Goal: Task Accomplishment & Management: Manage account settings

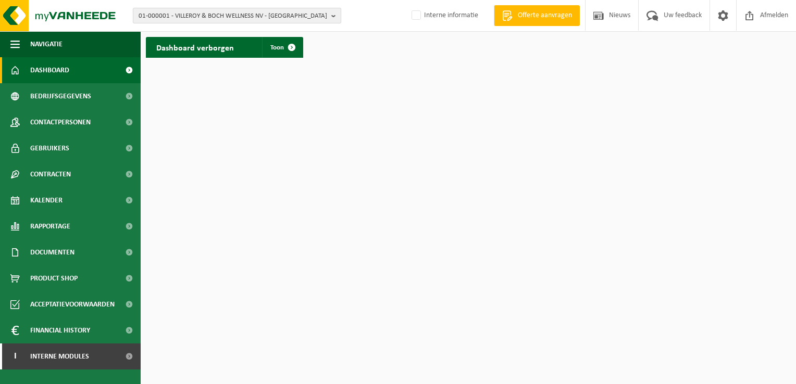
click at [330, 14] on button "01-000001 - VILLEROY & BOCH WELLNESS NV - ROESELARE" at bounding box center [237, 16] width 208 height 16
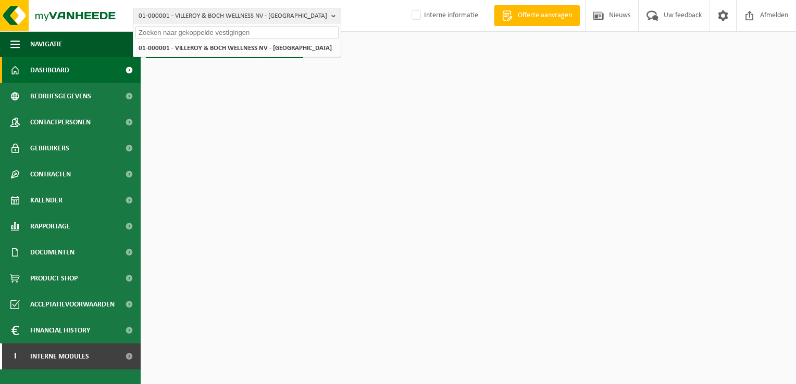
click at [289, 31] on input "text" at bounding box center [236, 32] width 203 height 13
paste input "10-902315"
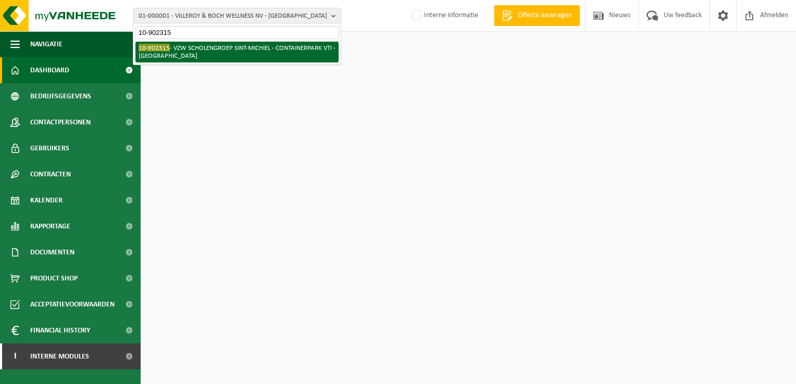
type input "10-902315"
click at [276, 47] on li "10-902315 - VZW SCHOLENGROEP SINT-MICHIEL - CONTAINERPARK VTI - ROESELARE" at bounding box center [236, 52] width 203 height 21
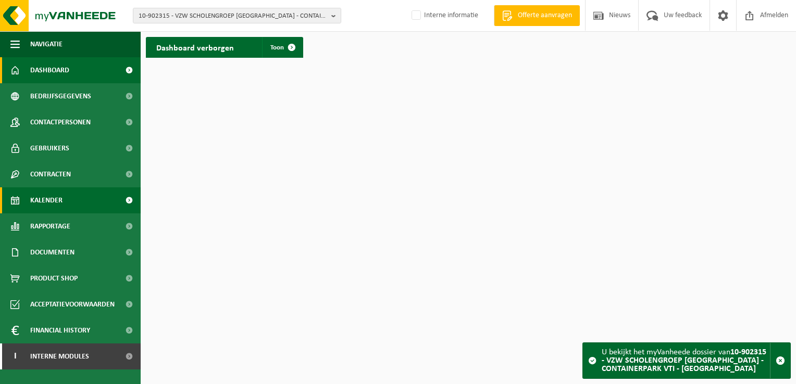
click at [53, 195] on span "Kalender" at bounding box center [46, 201] width 32 height 26
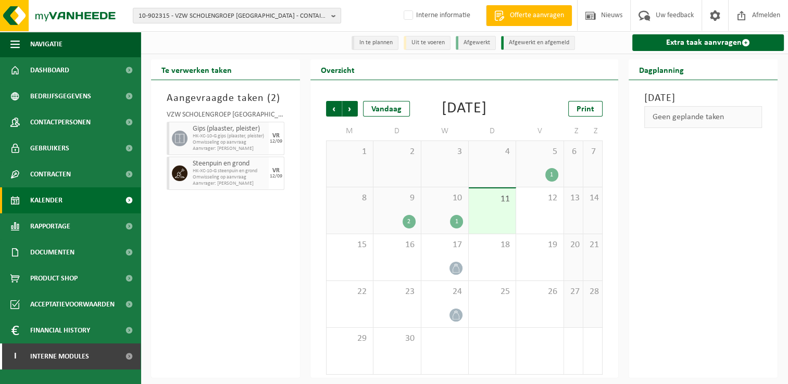
click at [434, 204] on span "10" at bounding box center [445, 198] width 36 height 11
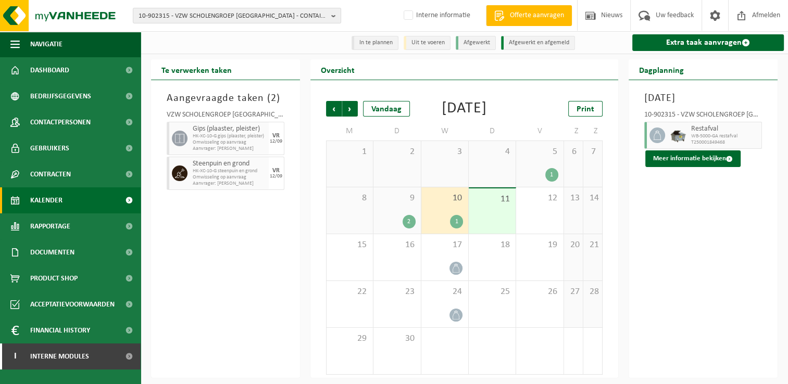
click at [399, 223] on div "9 2" at bounding box center [397, 211] width 47 height 46
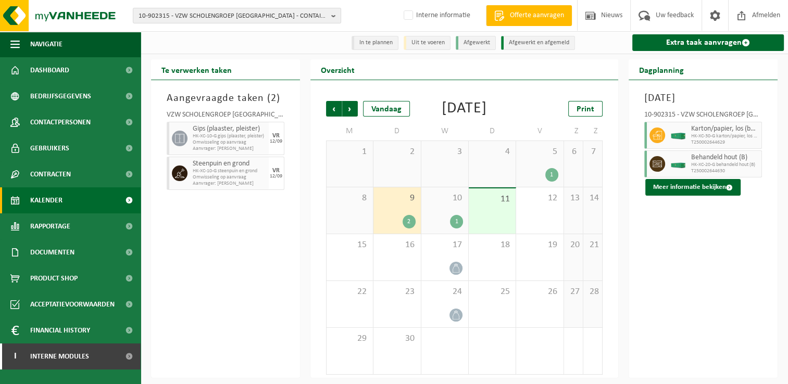
click at [531, 158] on span "5" at bounding box center [539, 151] width 36 height 11
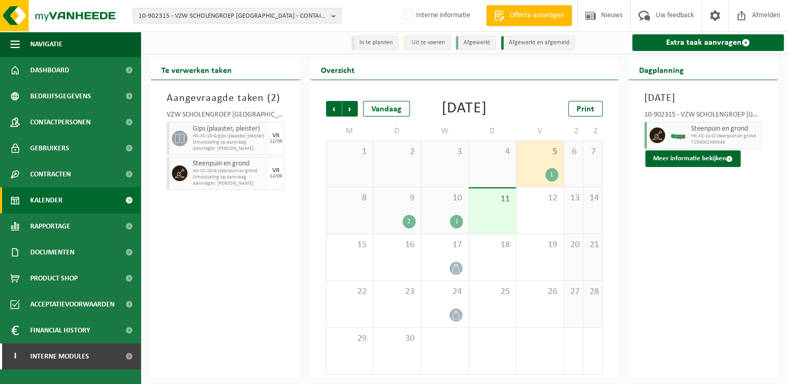
click at [433, 222] on div "10 1" at bounding box center [444, 211] width 47 height 46
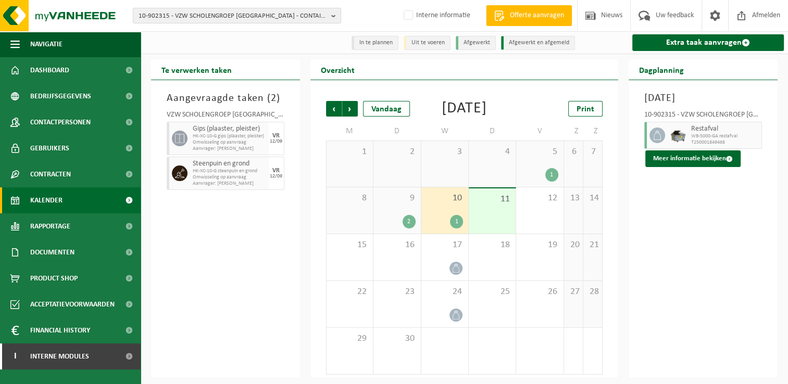
click at [532, 182] on div "1" at bounding box center [539, 175] width 36 height 14
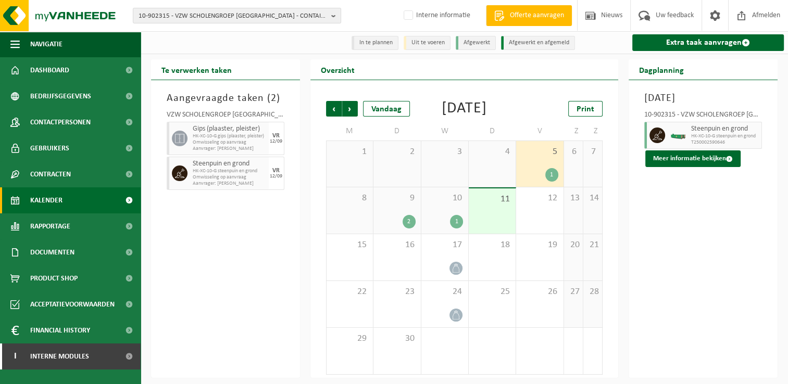
click at [385, 204] on span "9" at bounding box center [397, 198] width 36 height 11
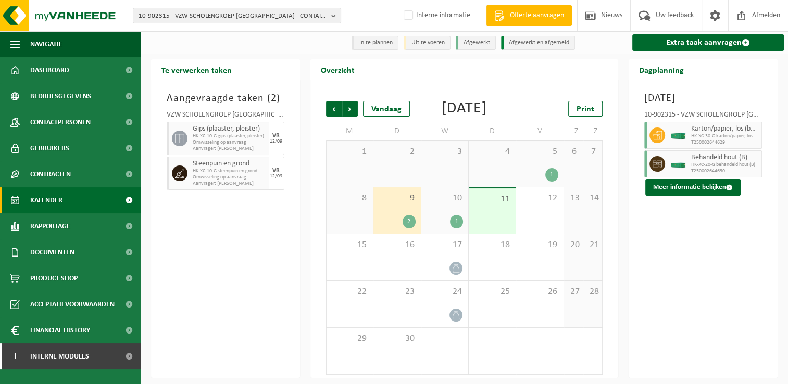
click at [530, 181] on div "5 1" at bounding box center [539, 164] width 47 height 46
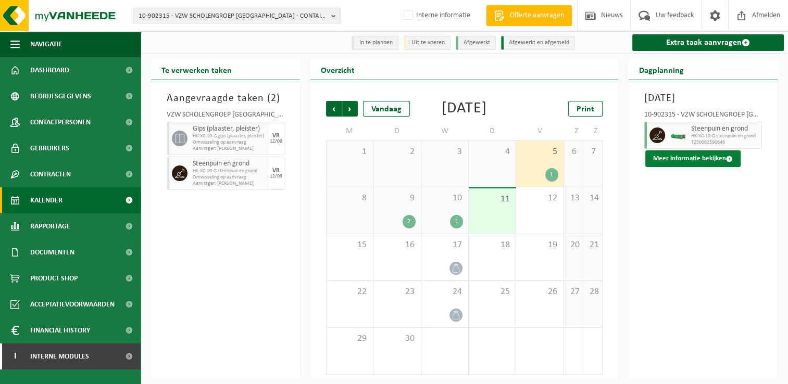
click at [696, 167] on button "Meer informatie bekijken" at bounding box center [692, 159] width 95 height 17
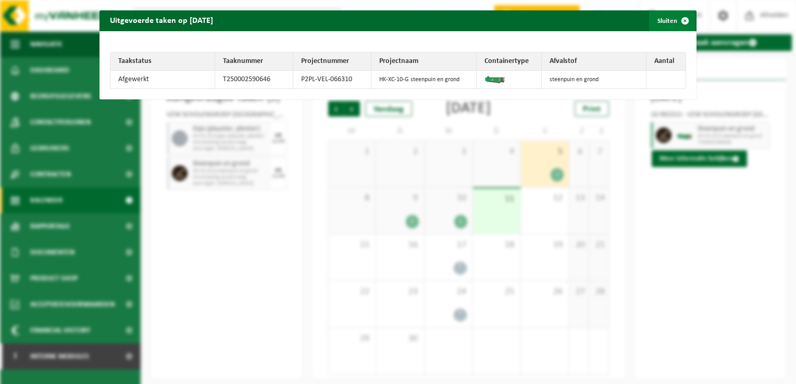
click at [677, 17] on span "button" at bounding box center [685, 20] width 21 height 21
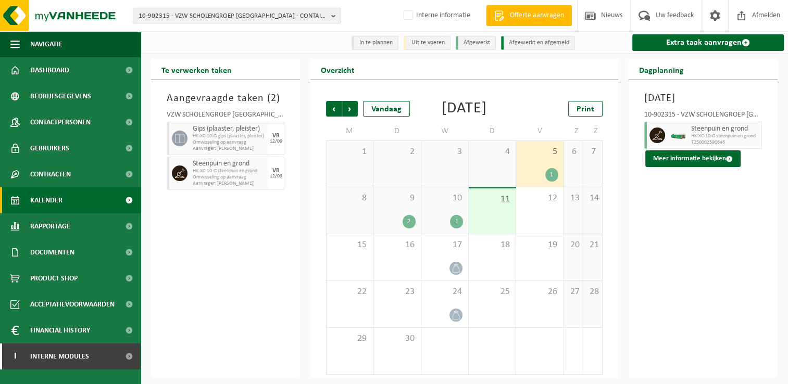
click at [536, 184] on div "5 1" at bounding box center [539, 164] width 47 height 46
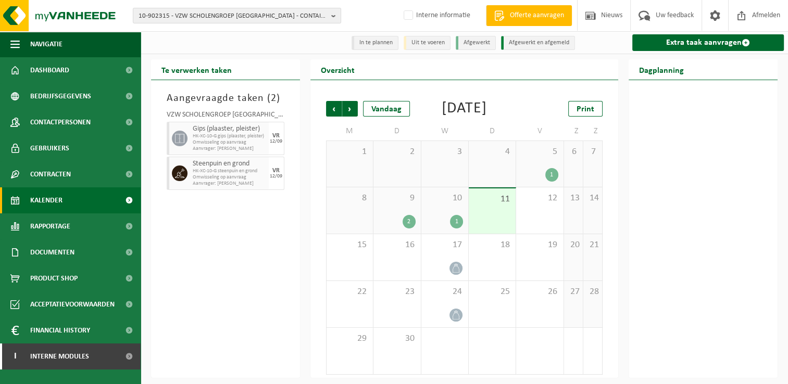
click at [536, 184] on div "5 1" at bounding box center [539, 164] width 47 height 46
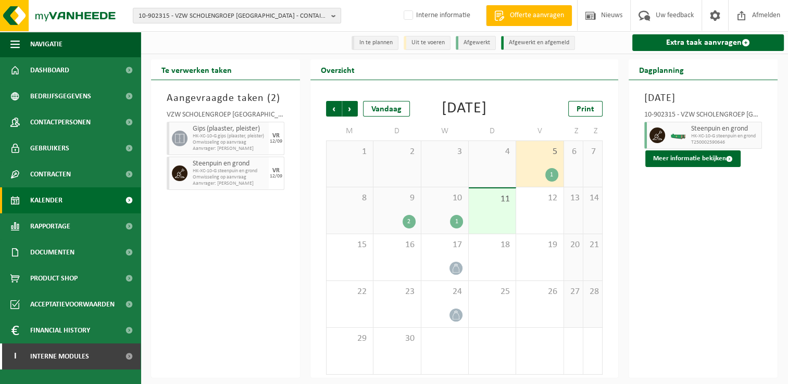
click at [386, 223] on div "9 2" at bounding box center [397, 211] width 47 height 46
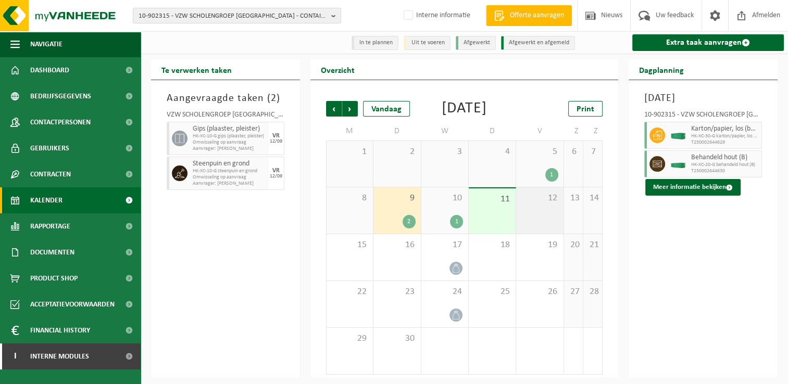
click at [547, 228] on div "12" at bounding box center [539, 211] width 47 height 46
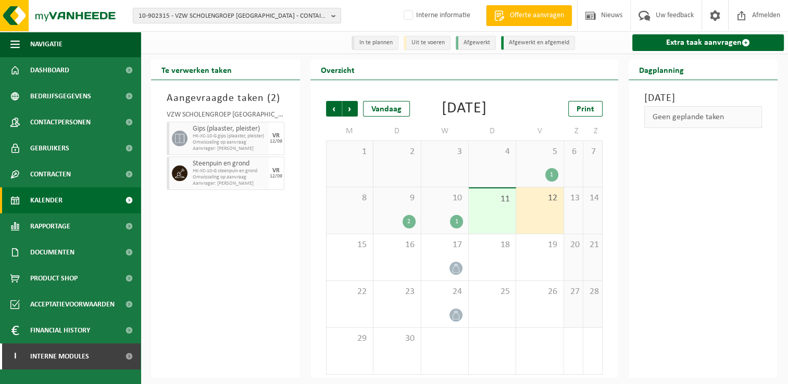
click at [397, 225] on div "9 2" at bounding box center [397, 211] width 47 height 46
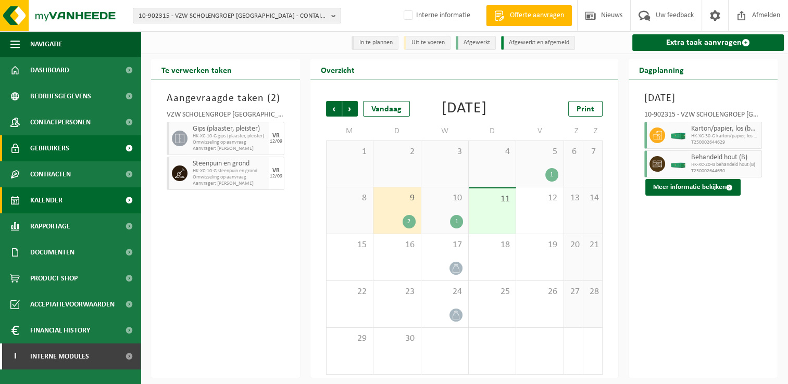
click at [63, 153] on span "Gebruikers" at bounding box center [49, 148] width 39 height 26
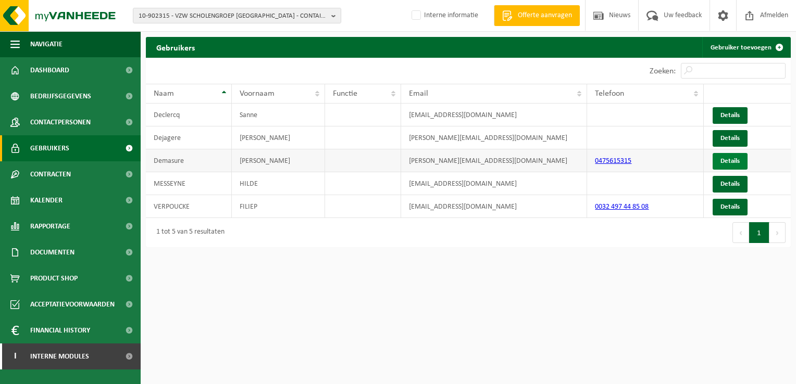
click at [727, 157] on link "Details" at bounding box center [730, 161] width 35 height 17
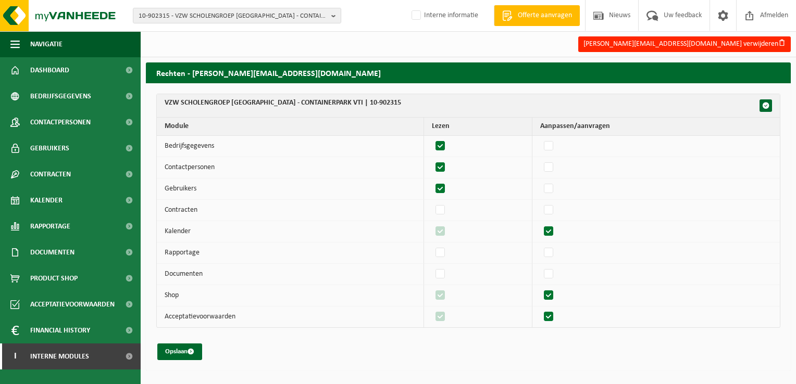
click at [446, 229] on label"] at bounding box center [440, 232] width 15 height 16
click at [764, 105] on span "button" at bounding box center [765, 105] width 7 height 7
checkbox input "true"
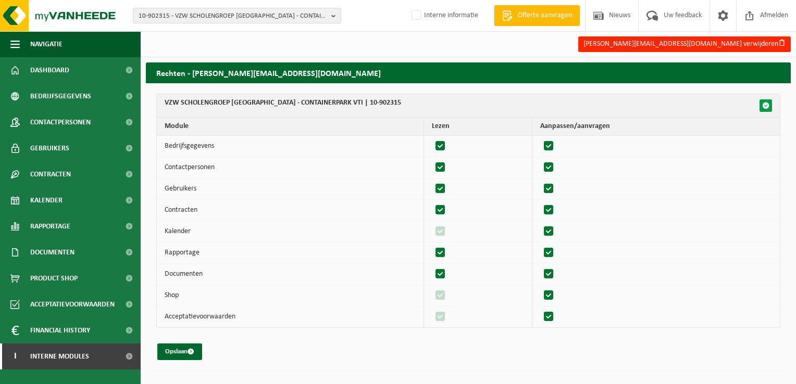
checkbox input "true"
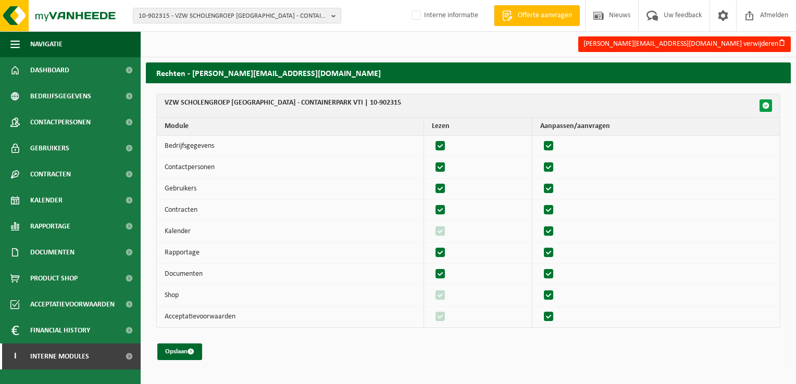
checkbox input "true"
click at [193, 351] on span "submit" at bounding box center [191, 351] width 7 height 7
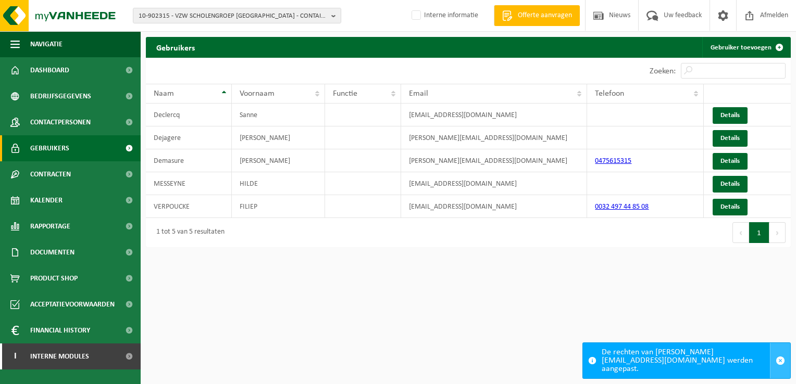
click at [781, 366] on span "button" at bounding box center [780, 360] width 9 height 9
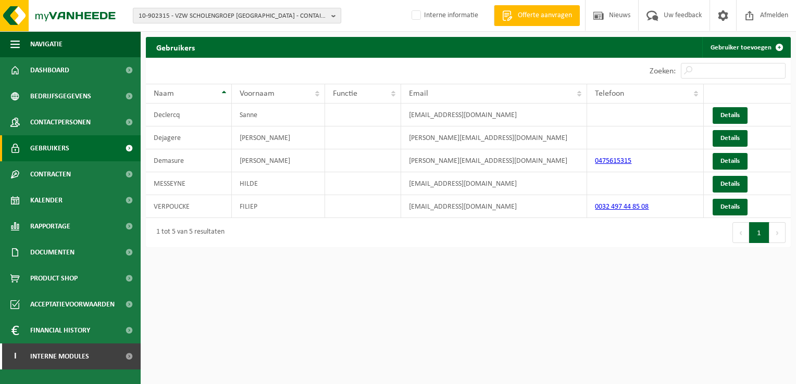
click at [328, 13] on button "10-902315 - VZW SCHOLENGROEP SINT-MICHIEL - CONTAINERPARK VTI - ROESELARE" at bounding box center [237, 16] width 208 height 16
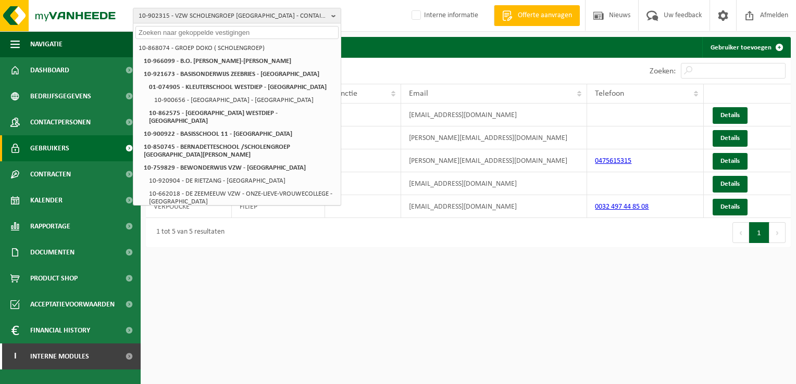
click at [284, 30] on input "text" at bounding box center [236, 32] width 203 height 13
paste input "10-904571"
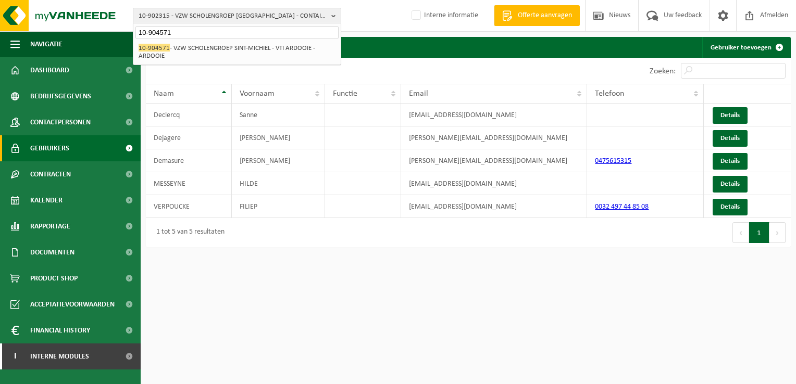
type input "10-904571"
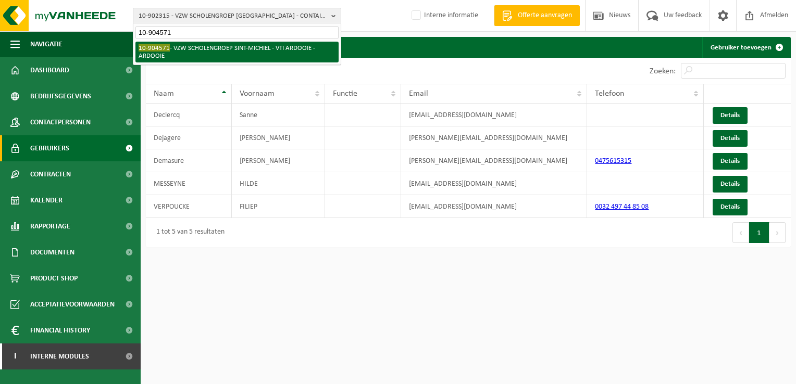
click at [279, 58] on li "10-904571 - VZW SCHOLENGROEP SINT-MICHIEL - VTI ARDOOIE - ARDOOIE" at bounding box center [236, 52] width 203 height 21
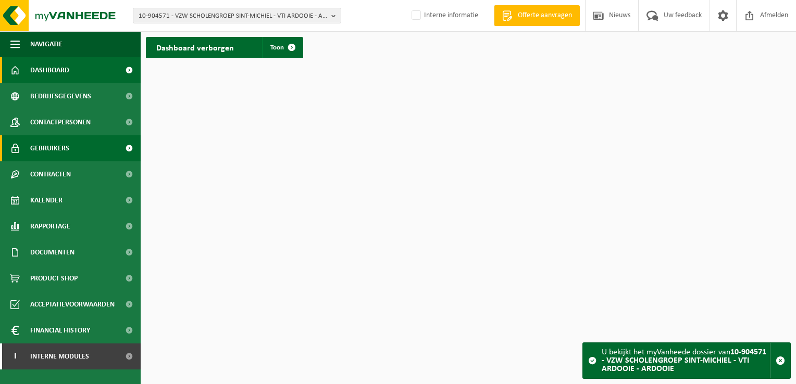
click at [50, 152] on span "Gebruikers" at bounding box center [49, 148] width 39 height 26
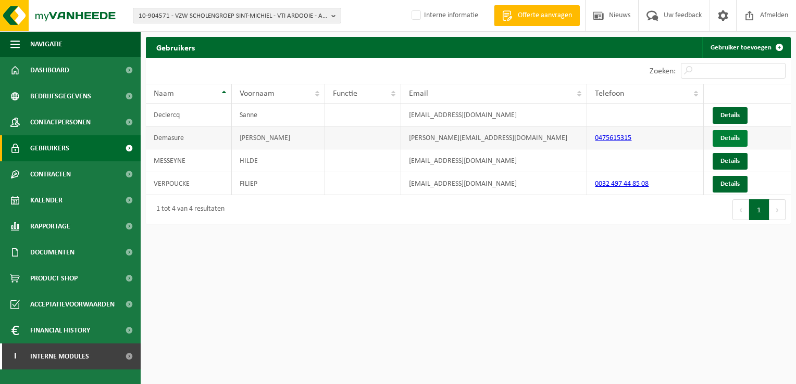
click at [729, 139] on link "Details" at bounding box center [730, 138] width 35 height 17
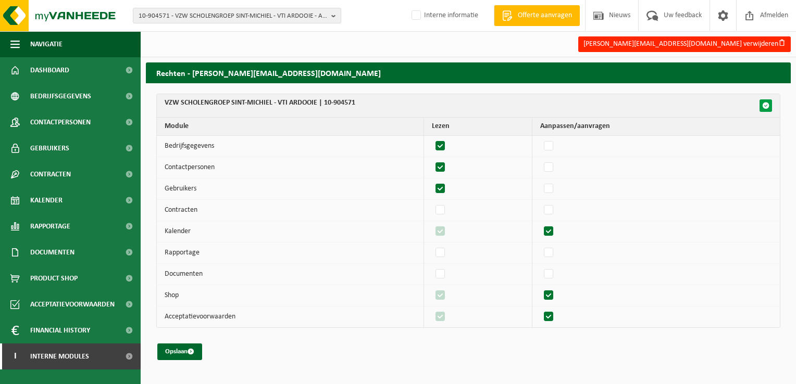
click at [767, 106] on span "button" at bounding box center [765, 105] width 7 height 7
checkbox input "true"
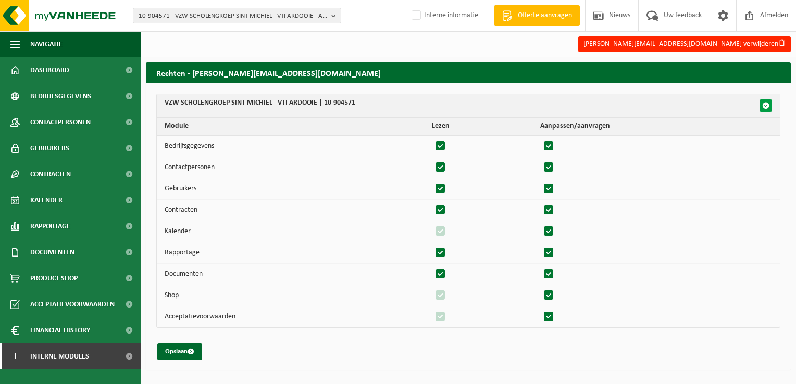
checkbox input "true"
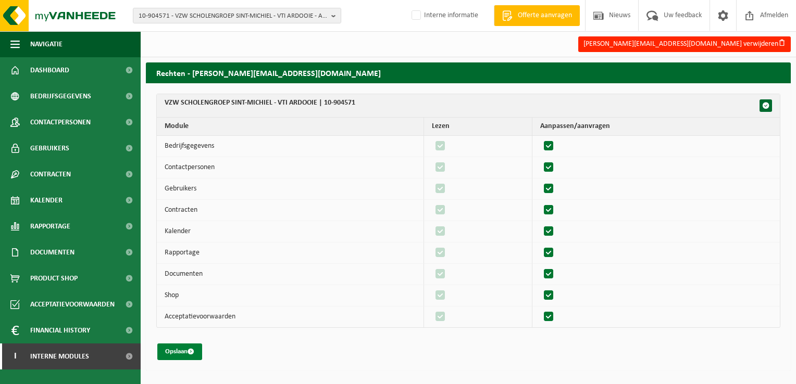
click at [185, 351] on button "Opslaan" at bounding box center [179, 352] width 45 height 17
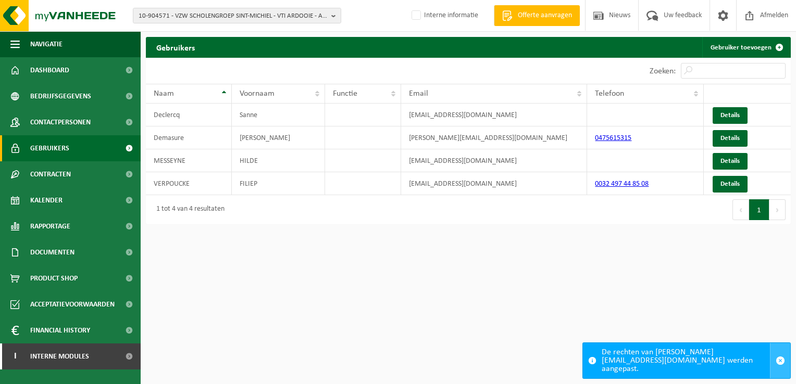
click at [783, 364] on span "button" at bounding box center [780, 360] width 9 height 9
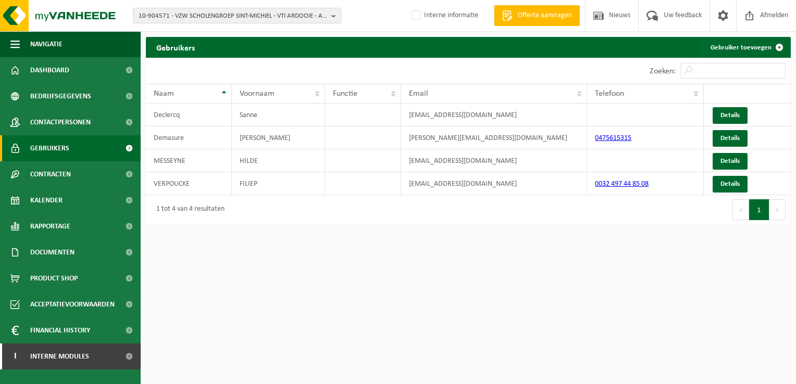
click at [330, 13] on button "10-904571 - VZW SCHOLENGROEP SINT-MICHIEL - VTI ARDOOIE - ARDOOIE" at bounding box center [237, 16] width 208 height 16
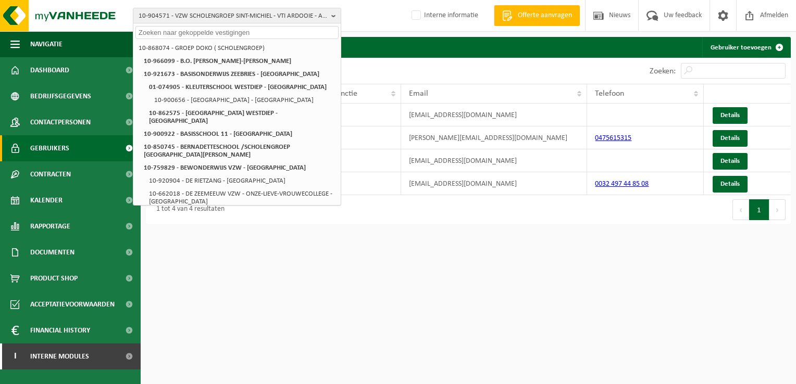
click at [279, 32] on input "text" at bounding box center [236, 32] width 203 height 13
paste input "01-077264"
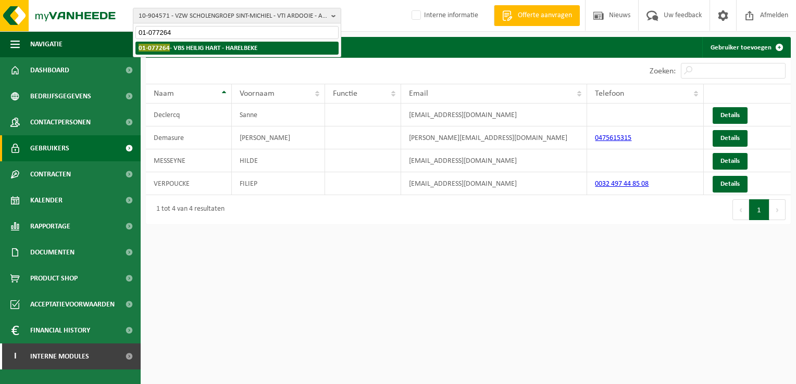
type input "01-077264"
click at [252, 48] on strong "01-077264 - VBS HEILIG HART - [GEOGRAPHIC_DATA]" at bounding box center [198, 48] width 119 height 8
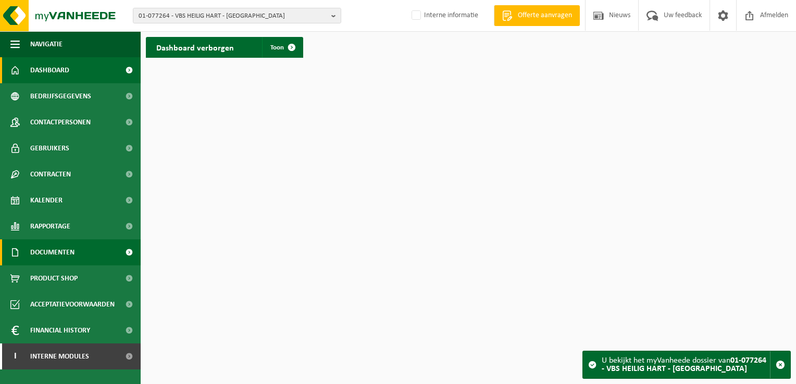
click at [55, 259] on span "Documenten" at bounding box center [52, 253] width 44 height 26
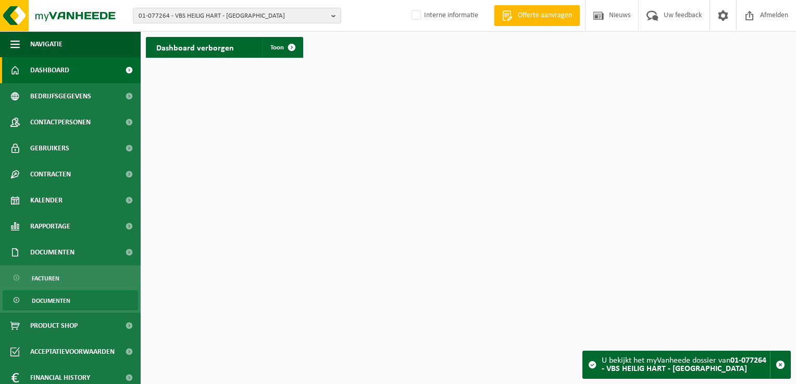
click at [54, 297] on span "Documenten" at bounding box center [51, 301] width 39 height 20
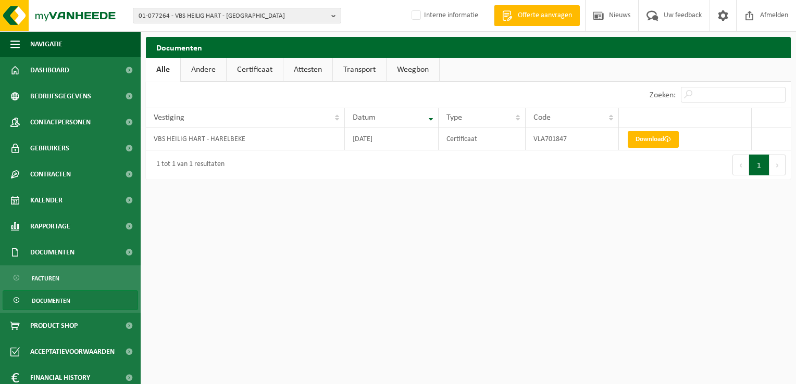
click at [254, 70] on link "Certificaat" at bounding box center [255, 70] width 56 height 24
click at [63, 119] on span "Contactpersonen" at bounding box center [60, 122] width 60 height 26
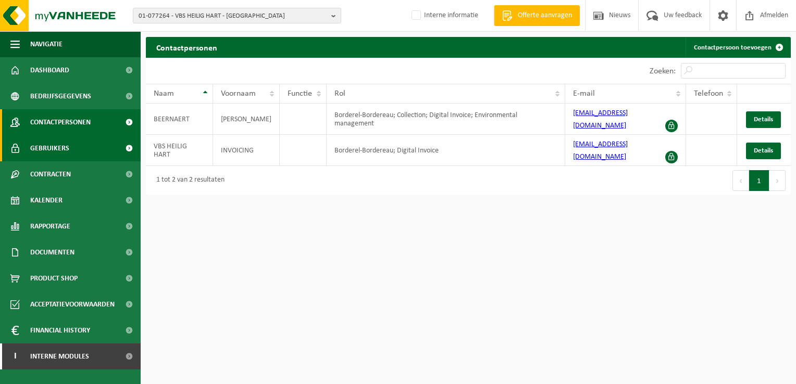
click at [52, 150] on span "Gebruikers" at bounding box center [49, 148] width 39 height 26
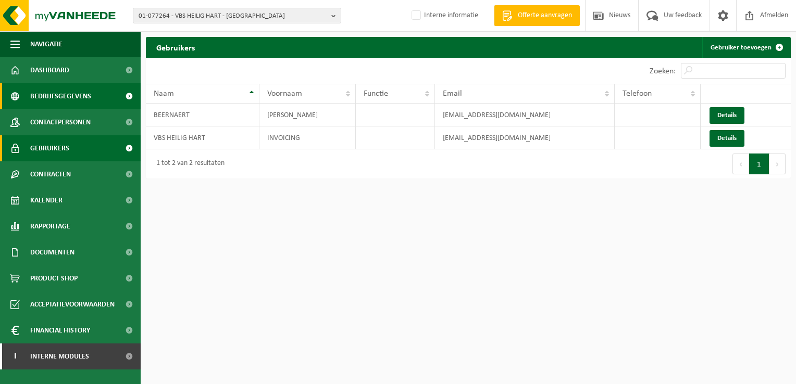
click at [79, 97] on span "Bedrijfsgegevens" at bounding box center [60, 96] width 61 height 26
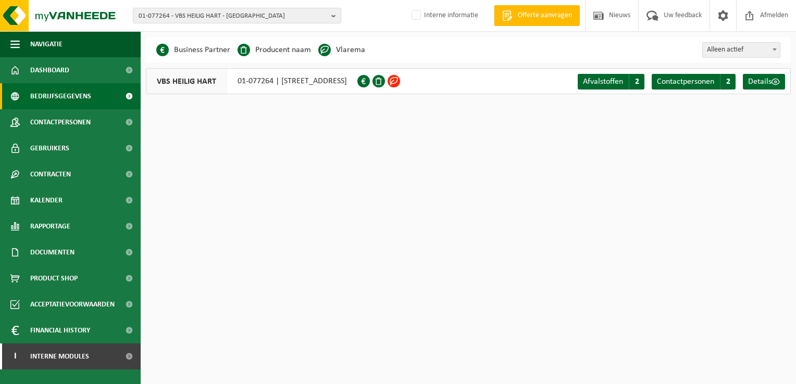
click at [400, 82] on span at bounding box center [394, 81] width 13 height 13
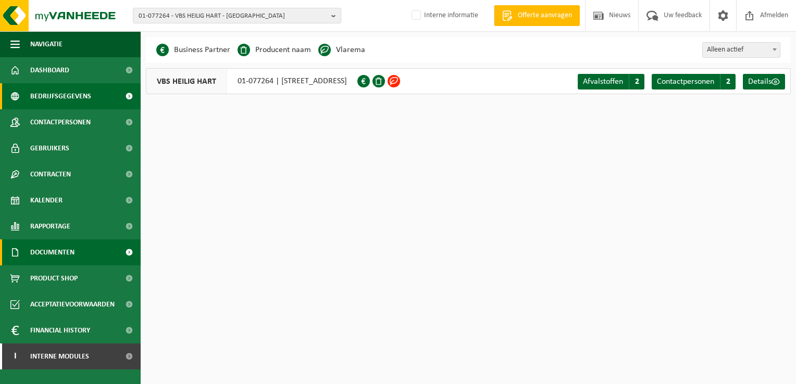
click at [54, 252] on span "Documenten" at bounding box center [52, 253] width 44 height 26
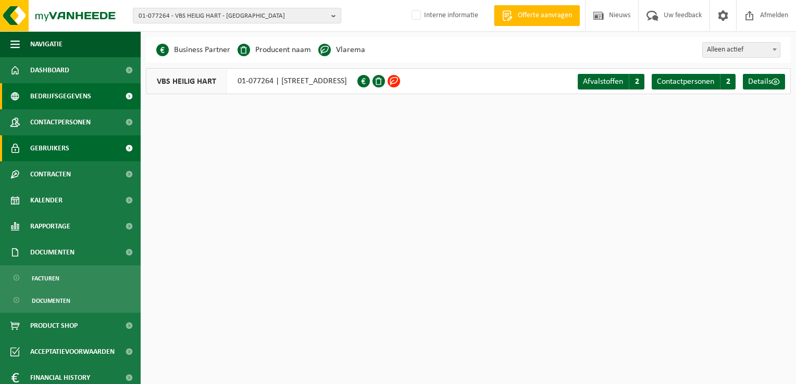
click at [65, 150] on span "Gebruikers" at bounding box center [49, 148] width 39 height 26
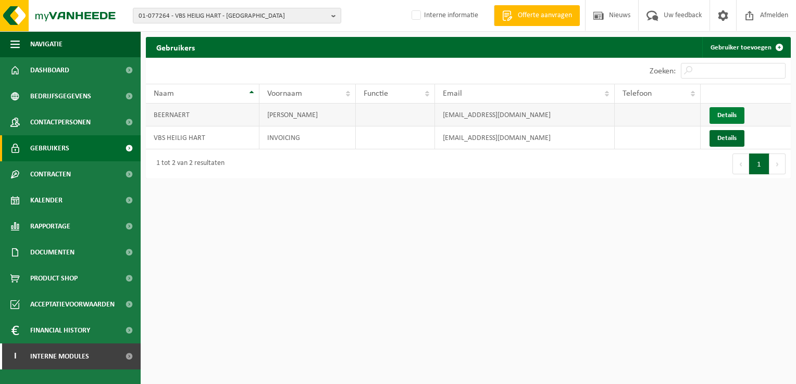
click at [735, 116] on link "Details" at bounding box center [726, 115] width 35 height 17
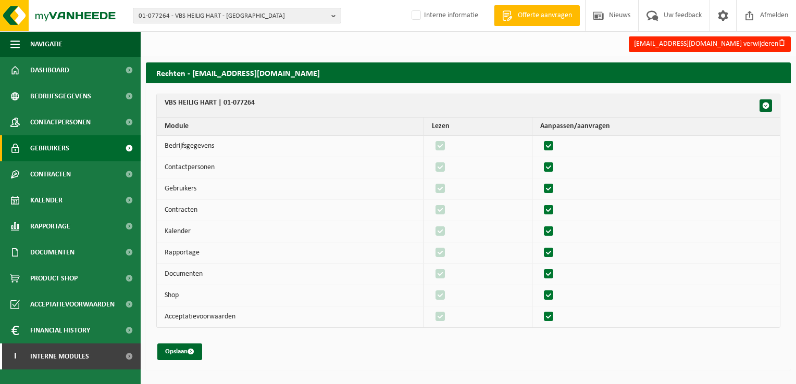
click at [55, 151] on span "Gebruikers" at bounding box center [49, 148] width 39 height 26
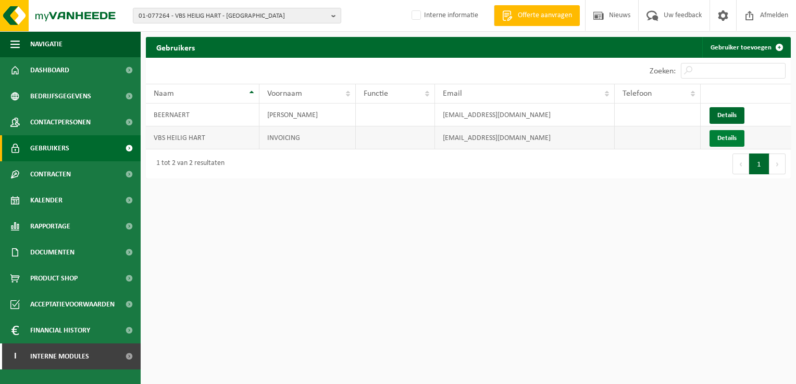
click at [740, 139] on link "Details" at bounding box center [726, 138] width 35 height 17
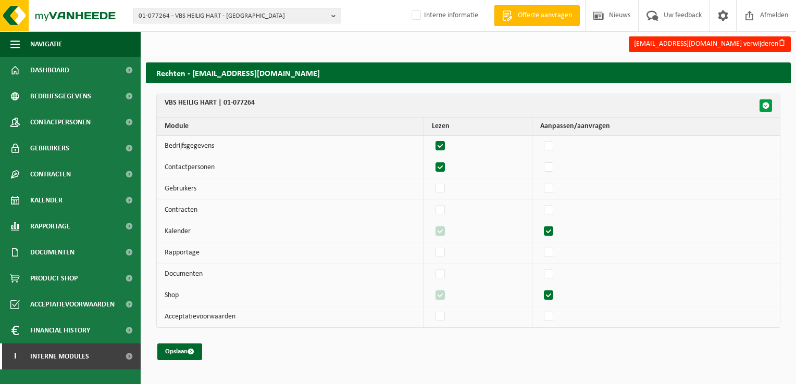
click at [765, 104] on span "button" at bounding box center [765, 105] width 7 height 7
checkbox input "true"
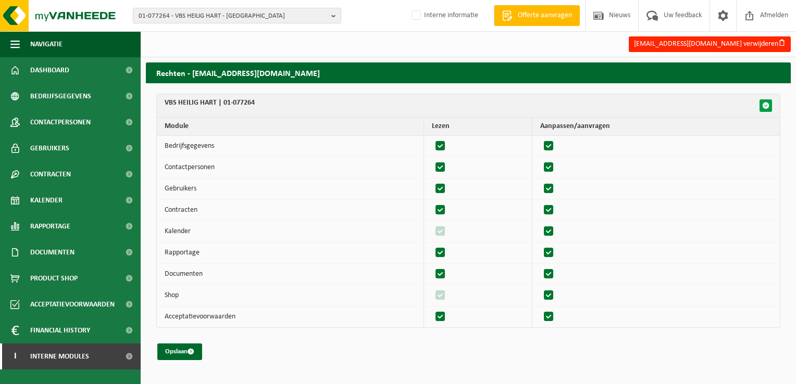
checkbox input "true"
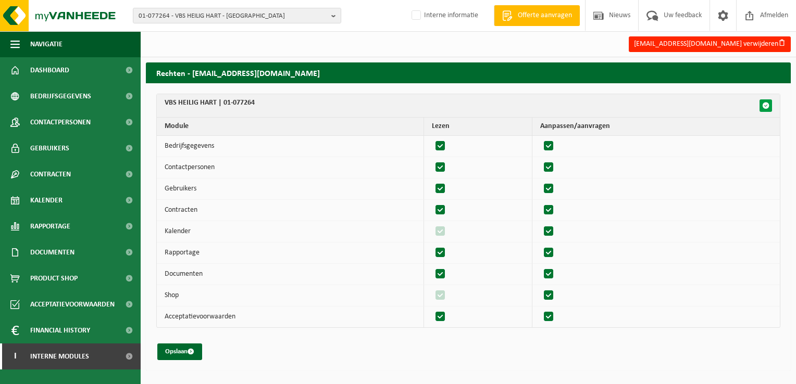
checkbox input "true"
click at [179, 352] on button "Opslaan" at bounding box center [179, 352] width 45 height 17
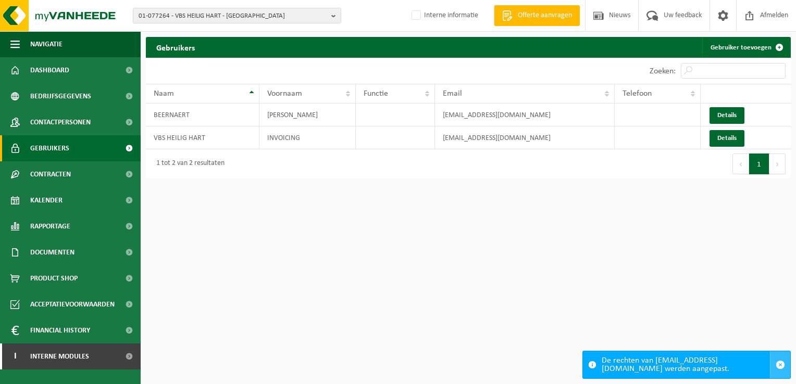
click at [782, 365] on span "button" at bounding box center [780, 364] width 9 height 9
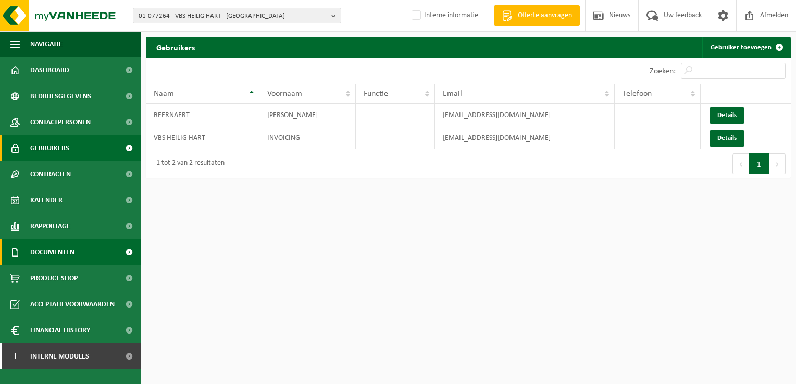
click at [48, 252] on span "Documenten" at bounding box center [52, 253] width 44 height 26
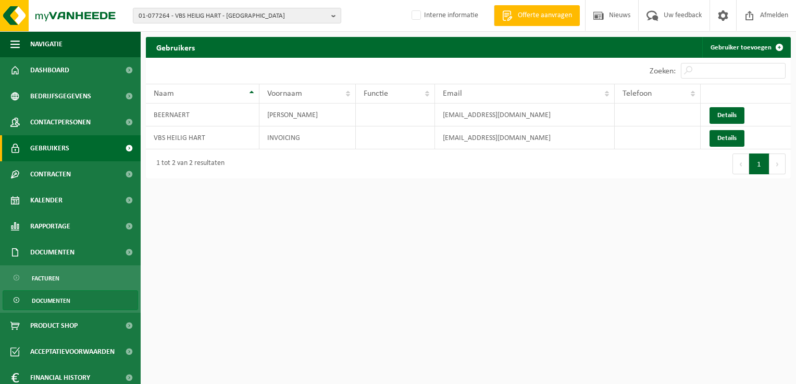
click at [51, 301] on span "Documenten" at bounding box center [51, 301] width 39 height 20
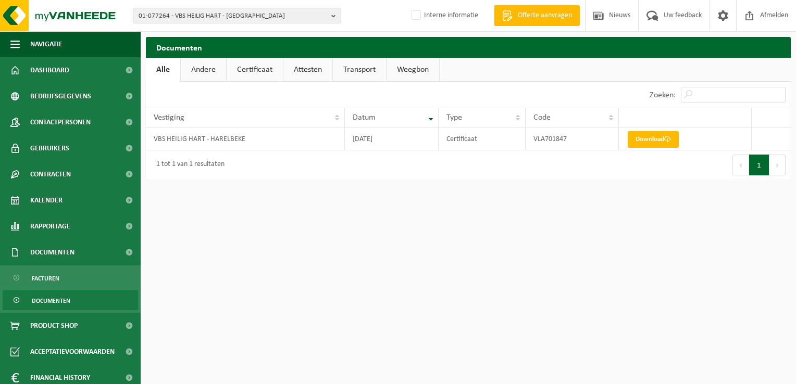
click at [253, 71] on link "Certificaat" at bounding box center [255, 70] width 56 height 24
click at [63, 121] on span "Contactpersonen" at bounding box center [60, 122] width 60 height 26
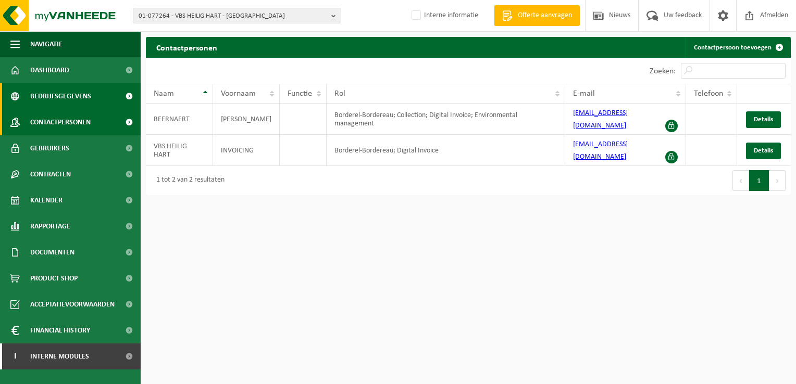
click at [71, 95] on span "Bedrijfsgegevens" at bounding box center [60, 96] width 61 height 26
